Goal: Find contact information: Find contact information

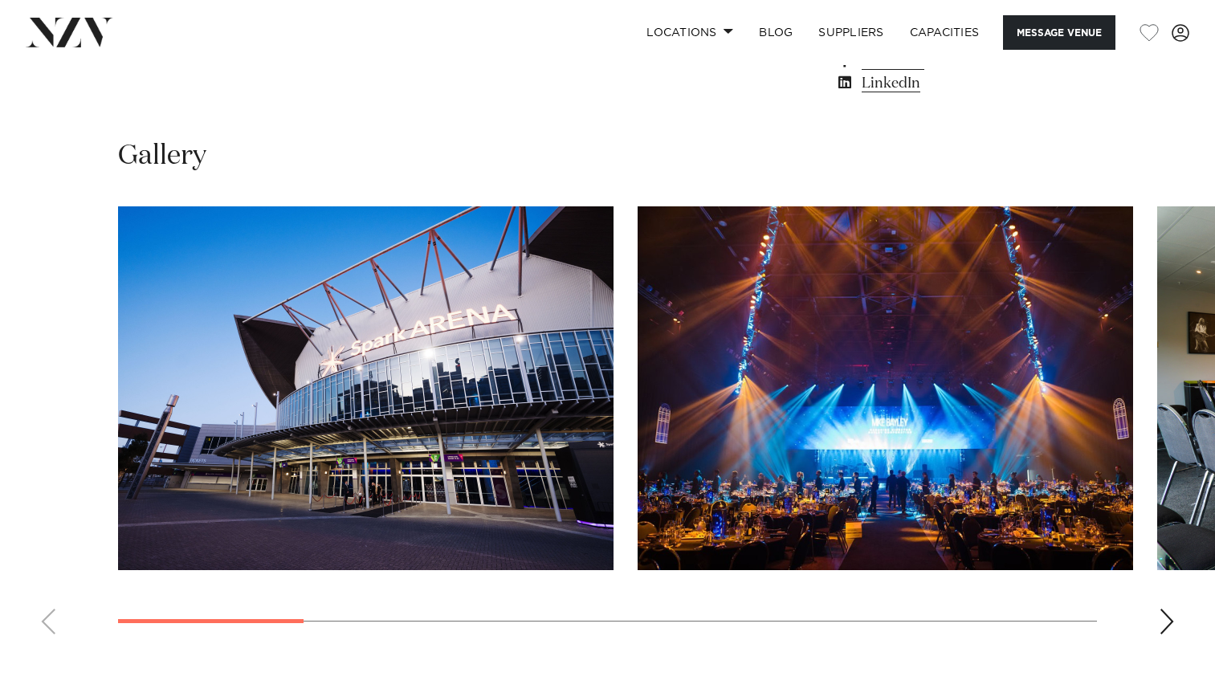
scroll to position [1526, 0]
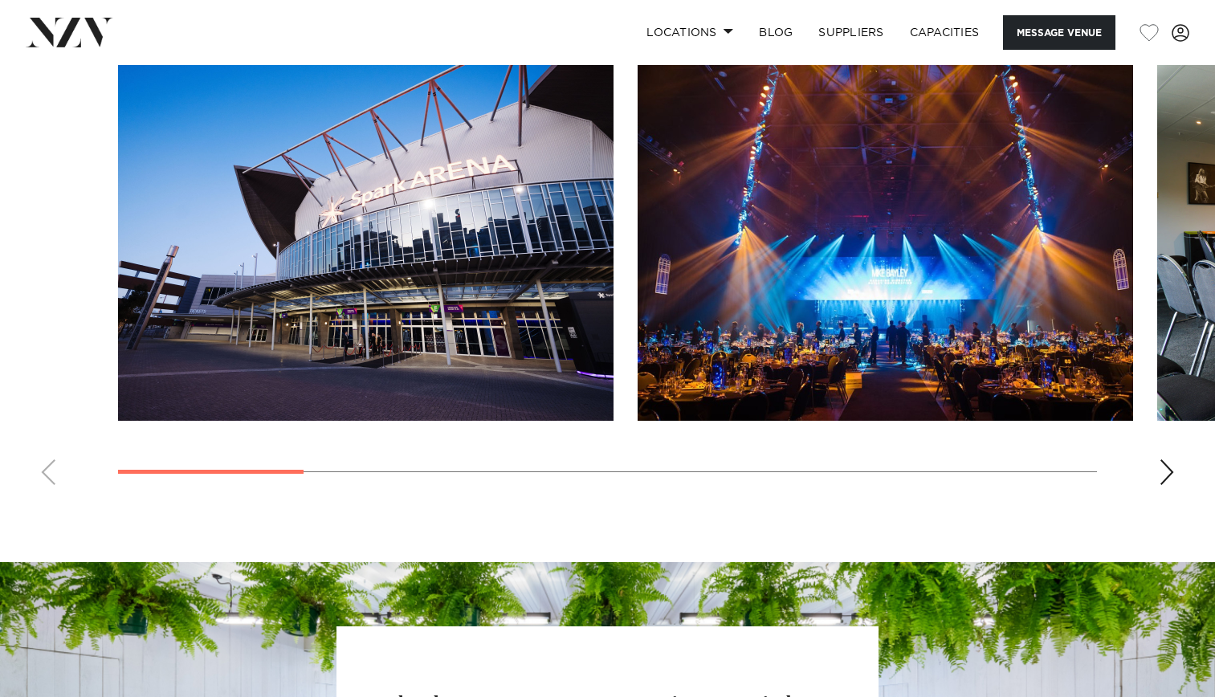
click at [1166, 466] on div "Next slide" at bounding box center [1167, 472] width 16 height 26
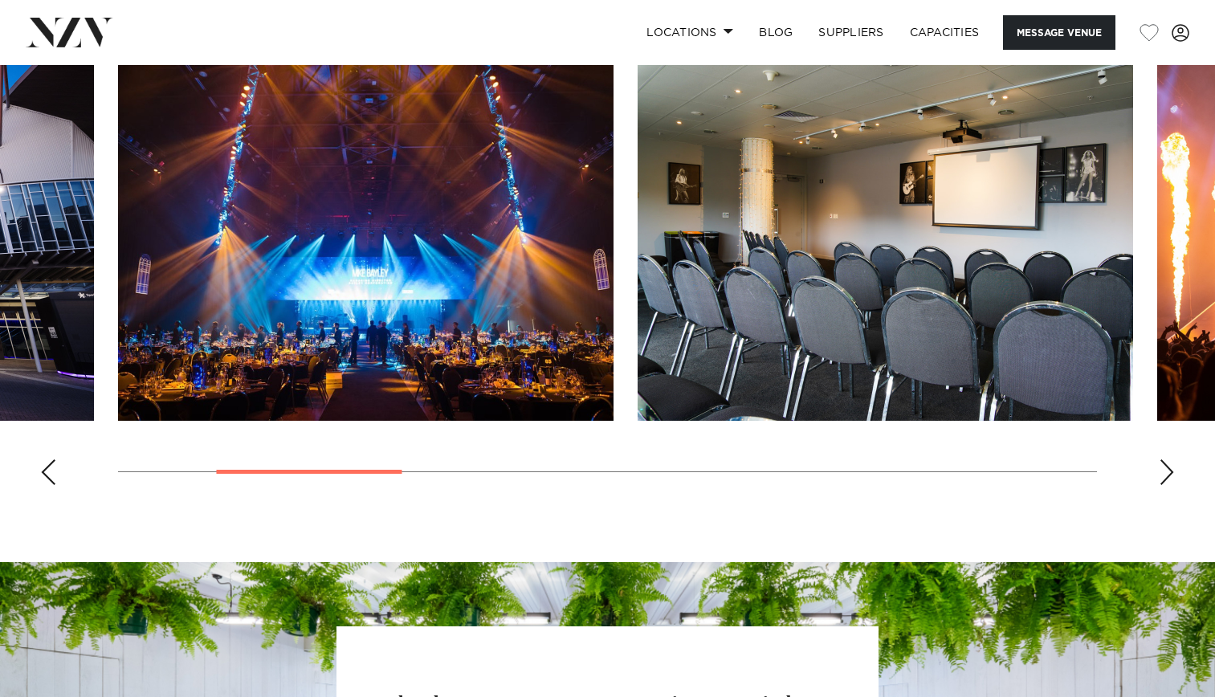
click at [1166, 466] on div "Next slide" at bounding box center [1167, 472] width 16 height 26
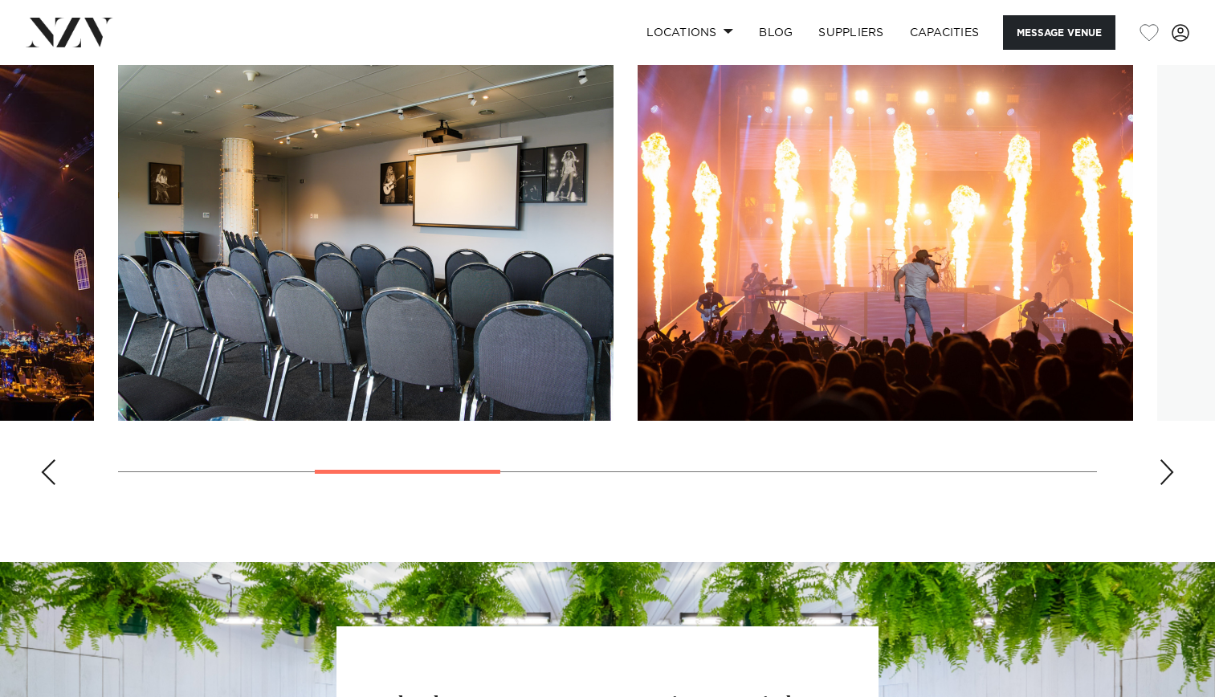
click at [1166, 466] on div "Next slide" at bounding box center [1167, 472] width 16 height 26
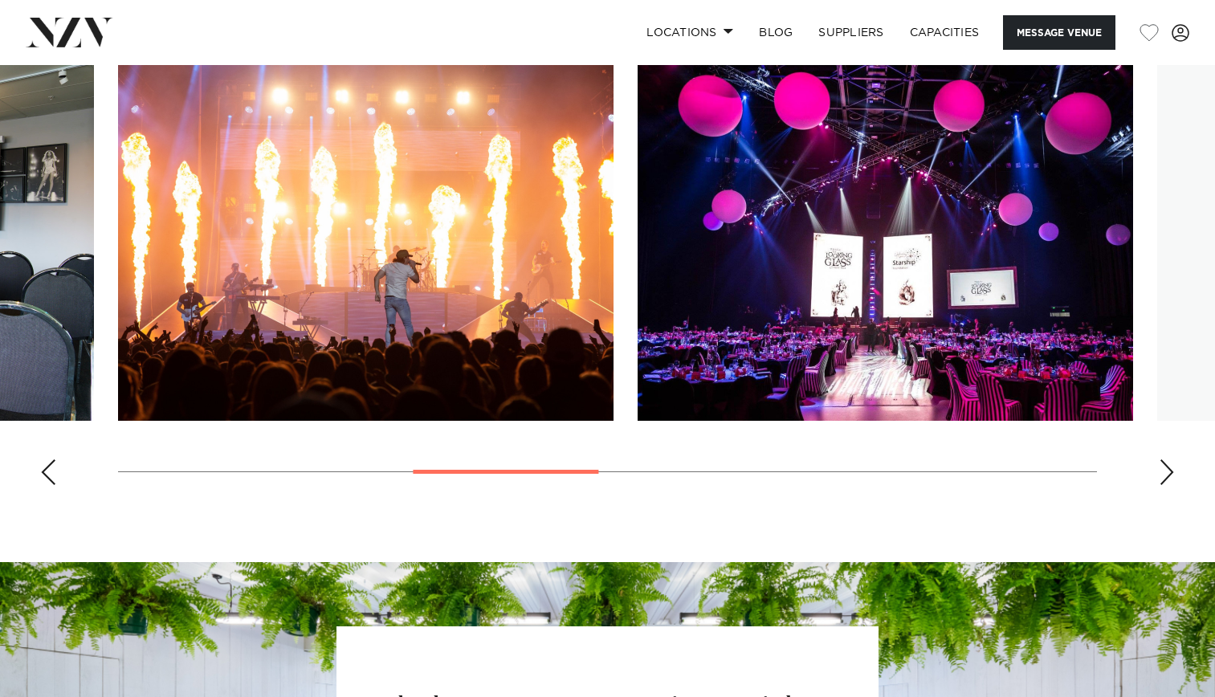
click at [1166, 466] on div "Next slide" at bounding box center [1167, 472] width 16 height 26
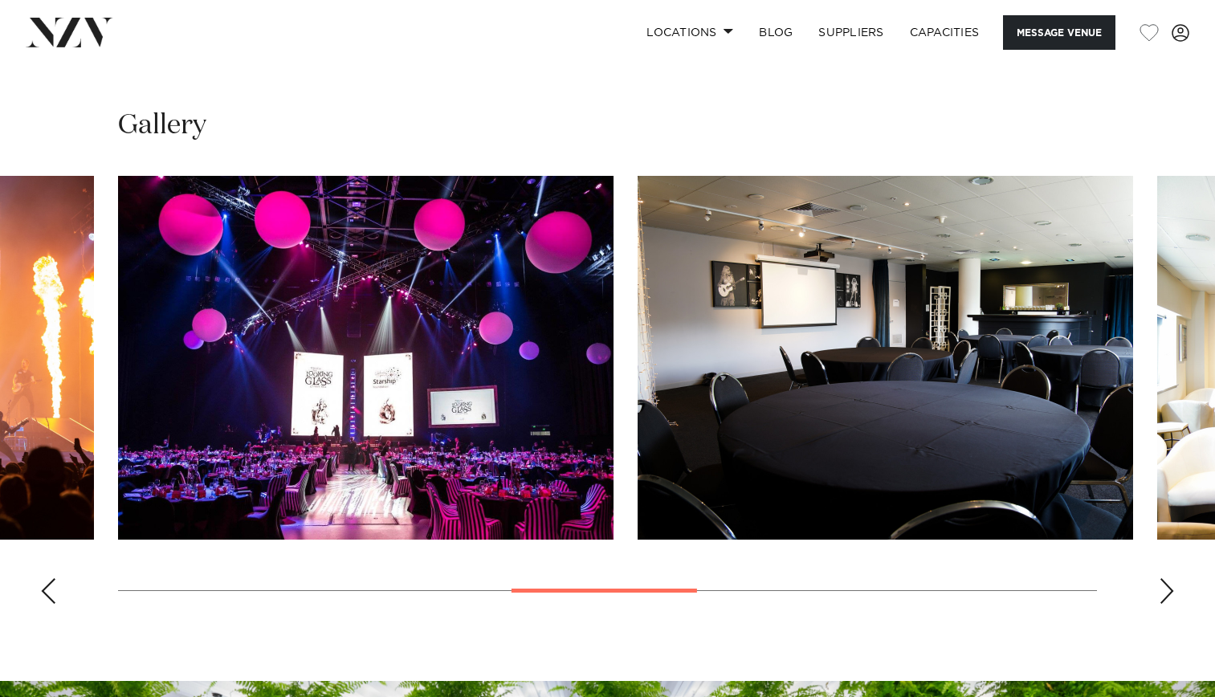
scroll to position [1407, 0]
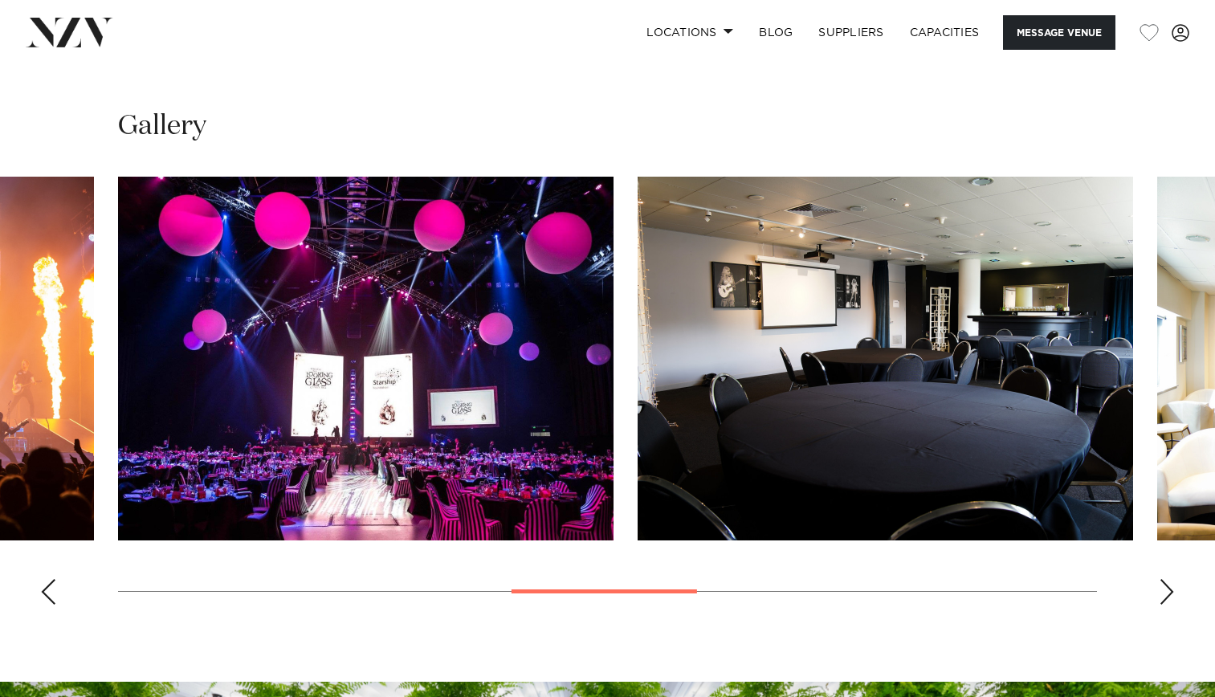
click at [1166, 594] on div "Next slide" at bounding box center [1167, 592] width 16 height 26
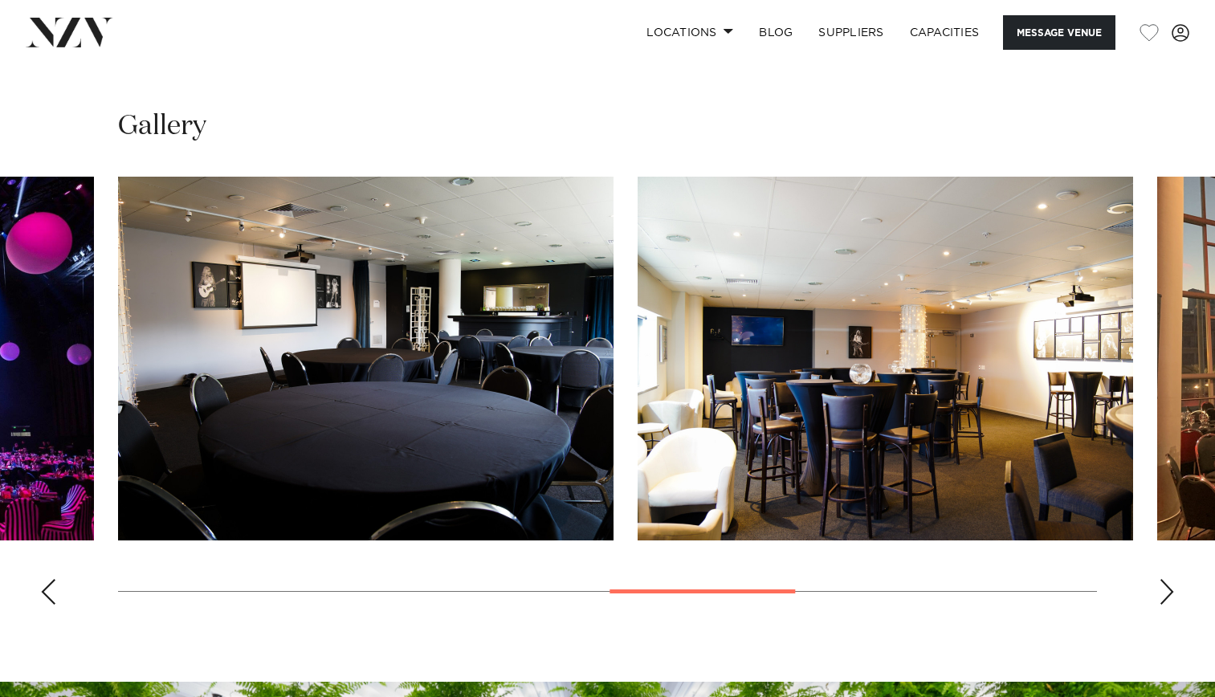
click at [1166, 594] on div "Next slide" at bounding box center [1167, 592] width 16 height 26
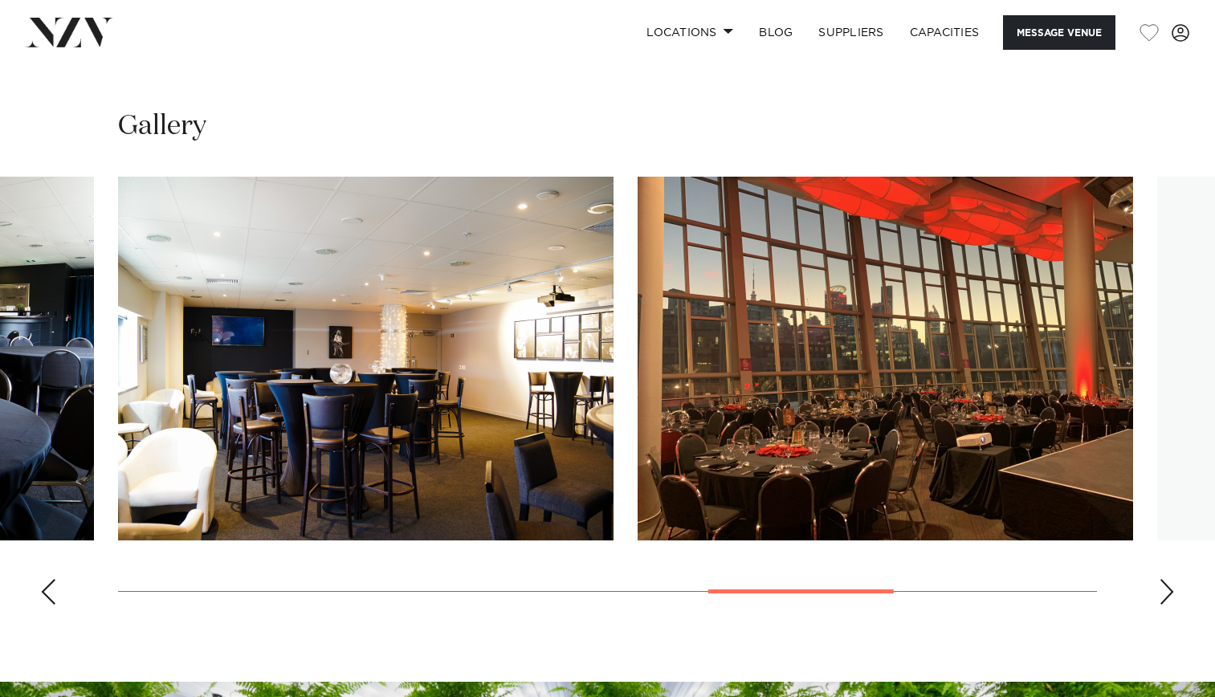
click at [1166, 594] on div "Next slide" at bounding box center [1167, 592] width 16 height 26
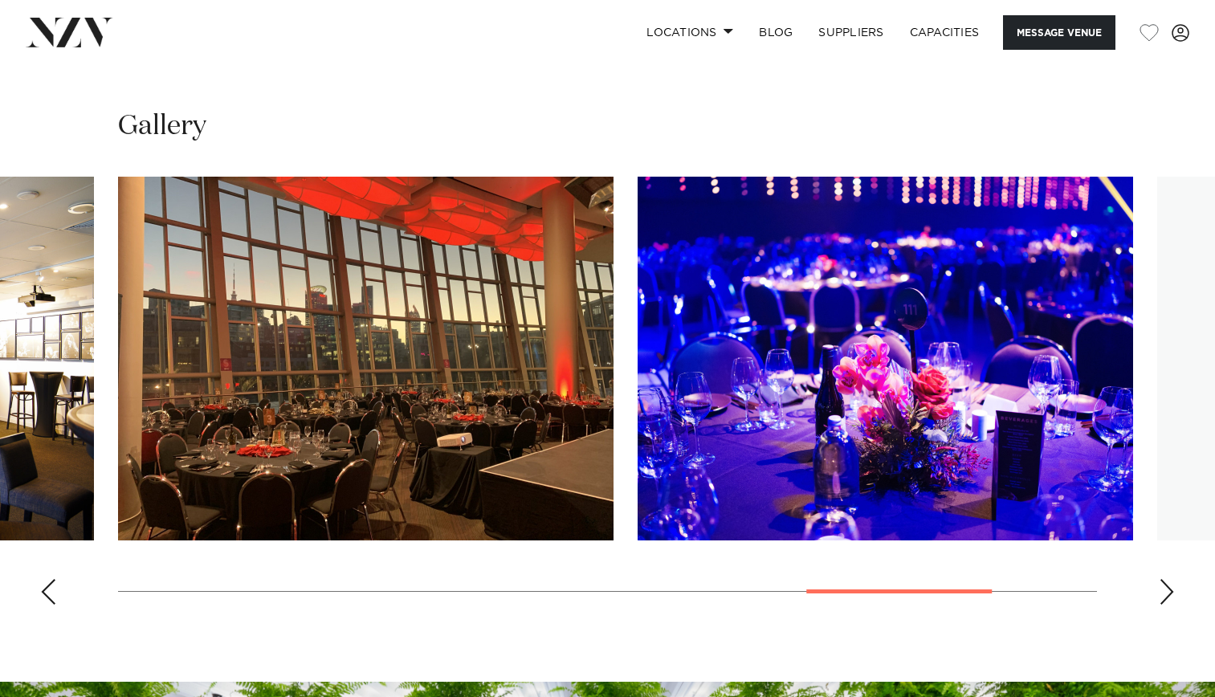
click at [1166, 594] on div "Next slide" at bounding box center [1167, 592] width 16 height 26
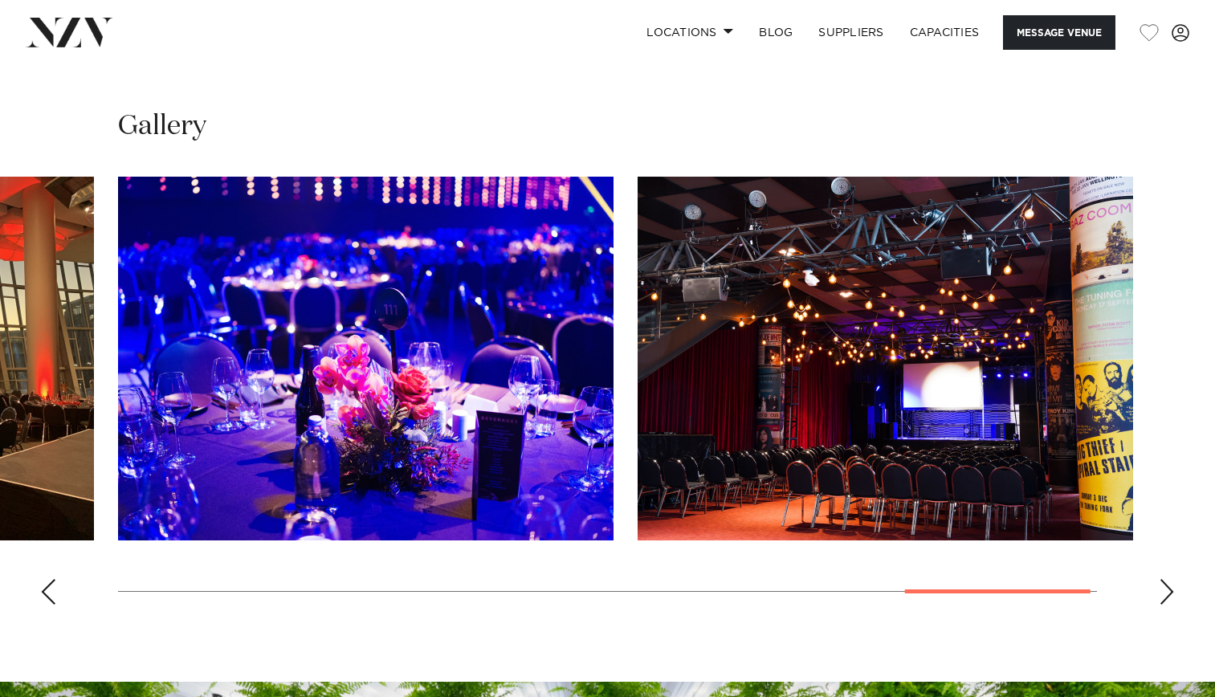
click at [1166, 594] on div "Next slide" at bounding box center [1167, 592] width 16 height 26
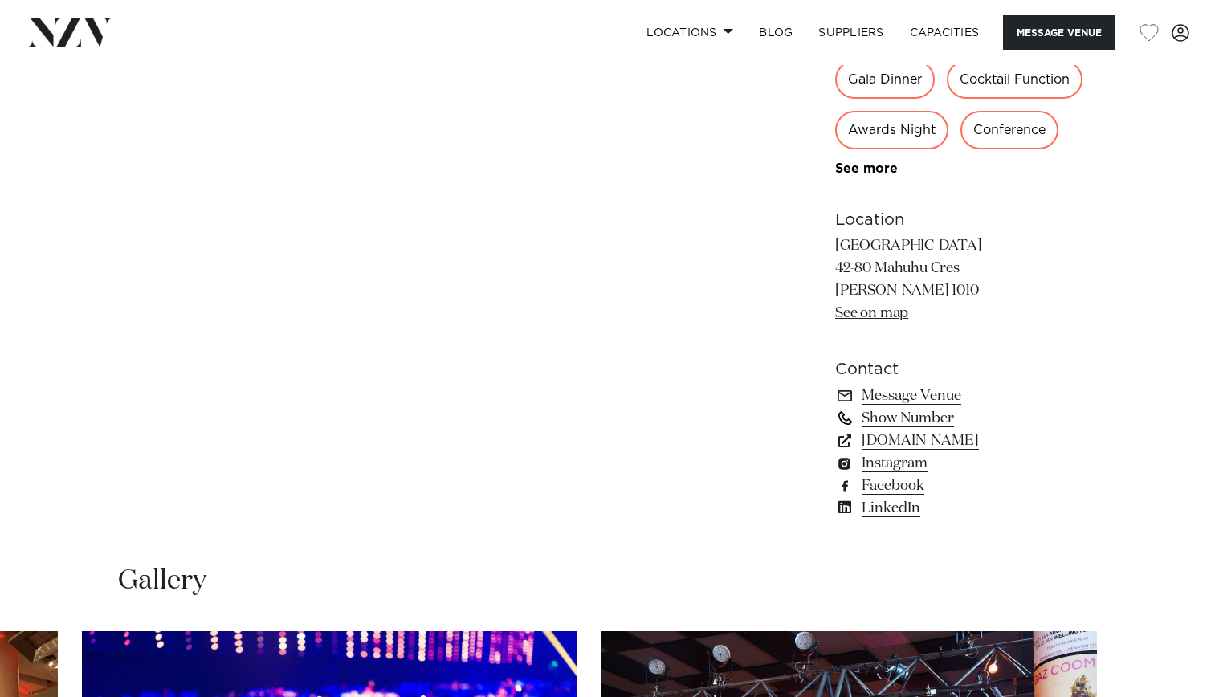
scroll to position [1005, 0]
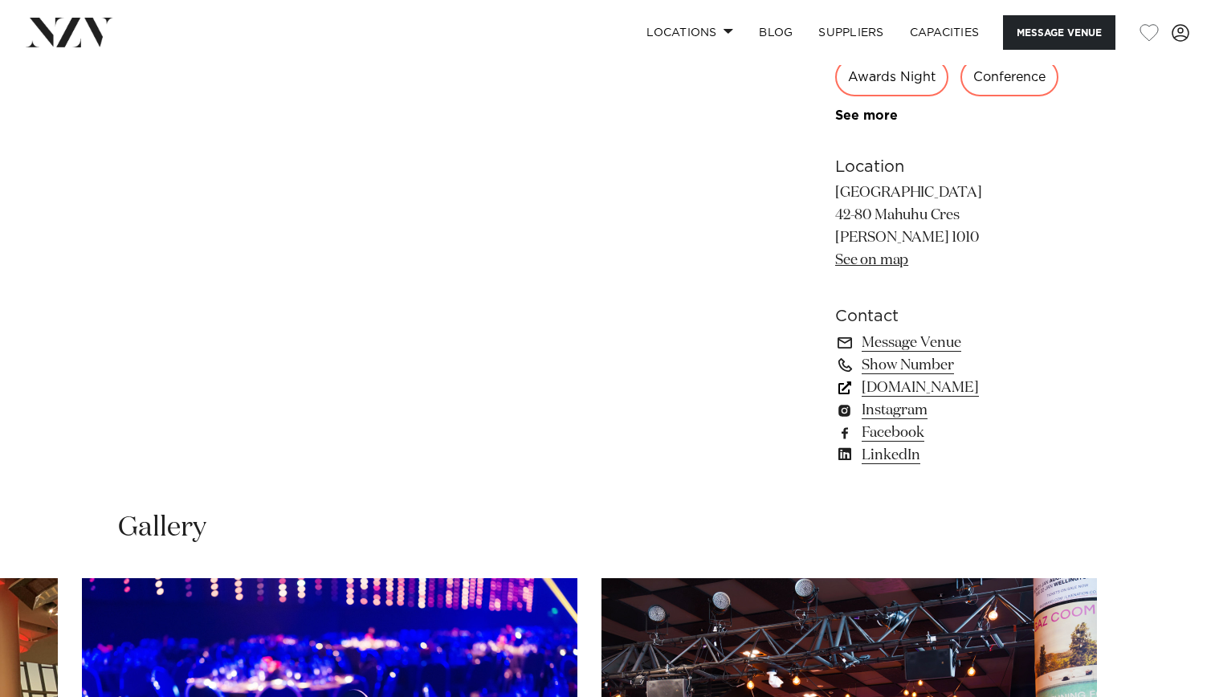
click at [1007, 390] on link "[DOMAIN_NAME]" at bounding box center [966, 388] width 262 height 22
